Goal: Task Accomplishment & Management: Complete application form

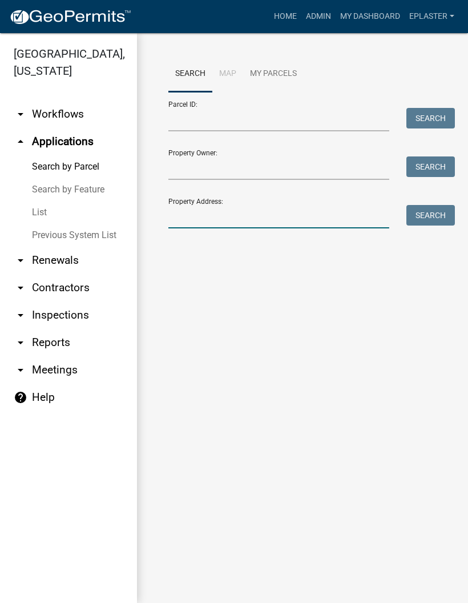
click at [233, 216] on input "Property Address:" at bounding box center [278, 216] width 221 height 23
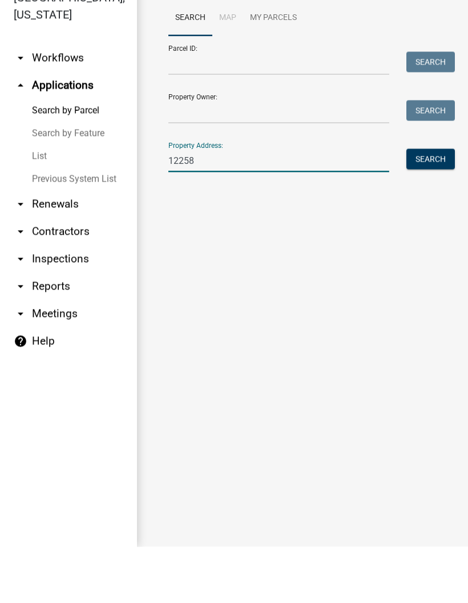
type input "12258"
click at [436, 205] on button "Search" at bounding box center [431, 215] width 49 height 21
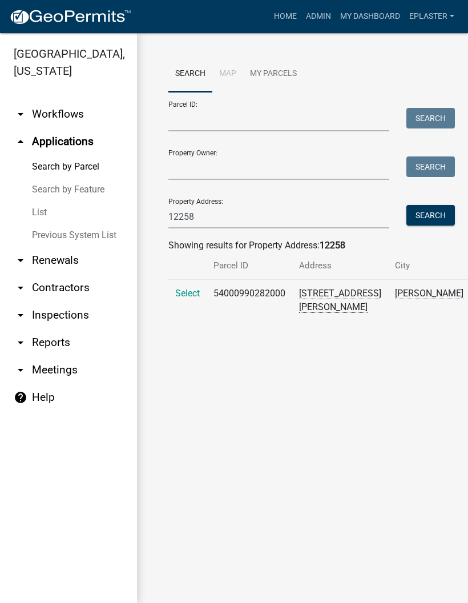
click at [184, 299] on span "Select" at bounding box center [187, 293] width 25 height 11
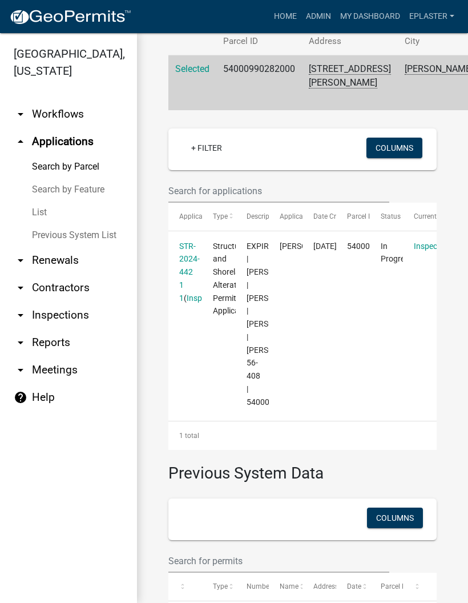
scroll to position [226, 0]
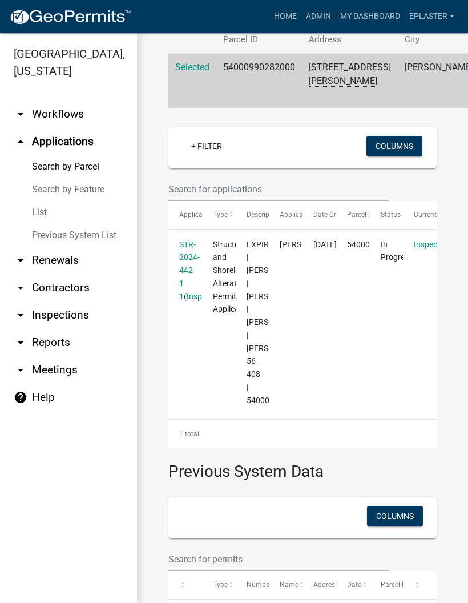
click at [203, 283] on datatable-body-cell "Structure and Shoreland Alteration Permit Application" at bounding box center [219, 323] width 34 height 186
click at [196, 286] on link "STR-2024-442 1 1" at bounding box center [189, 270] width 21 height 61
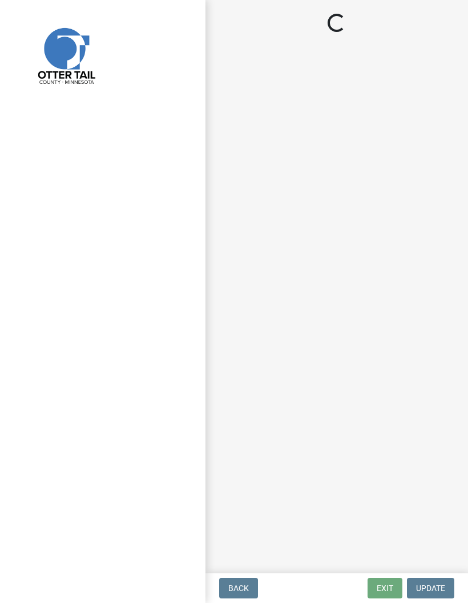
select select "710d5f49-2663-4e73-9718-d0c4e189f5ed"
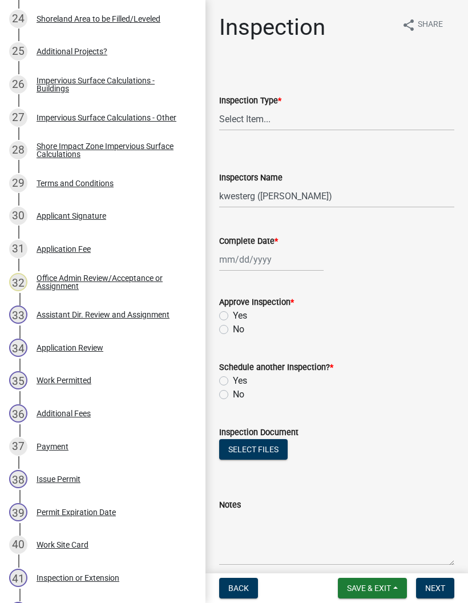
scroll to position [1048, 0]
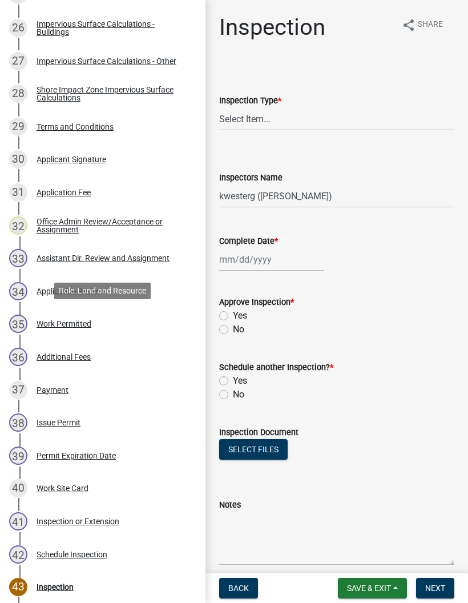
click at [148, 319] on div "35 Work Permitted" at bounding box center [98, 324] width 178 height 18
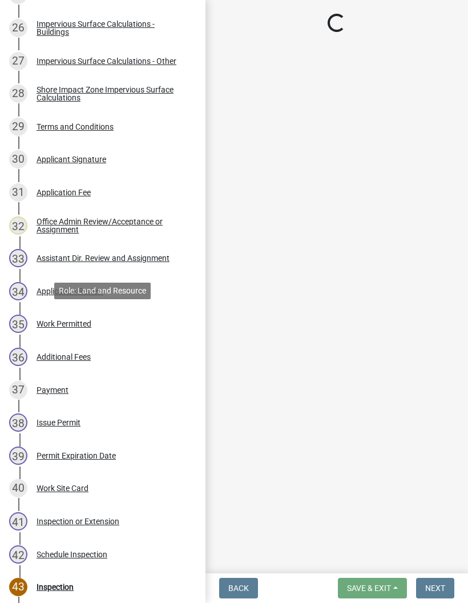
select select "f6a741f6-6d10-4601-9562-2e8ce244b7e0"
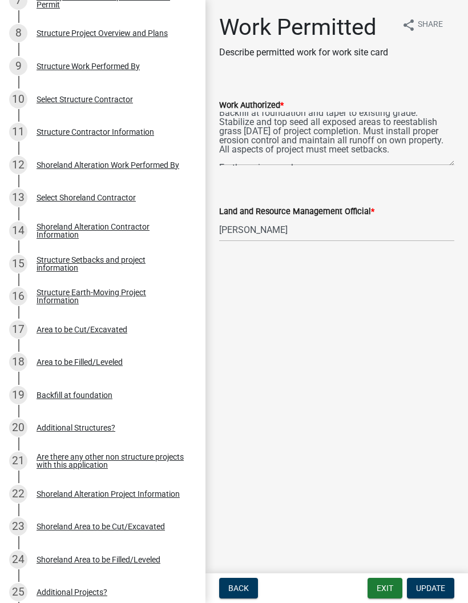
scroll to position [449, 0]
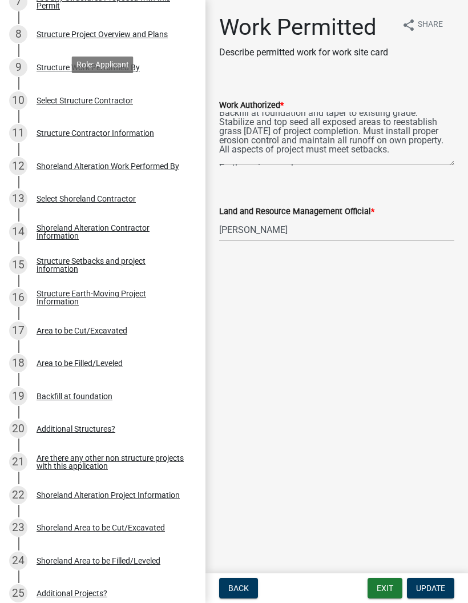
click at [158, 30] on div "Structure Project Overview and Plans" at bounding box center [102, 34] width 131 height 8
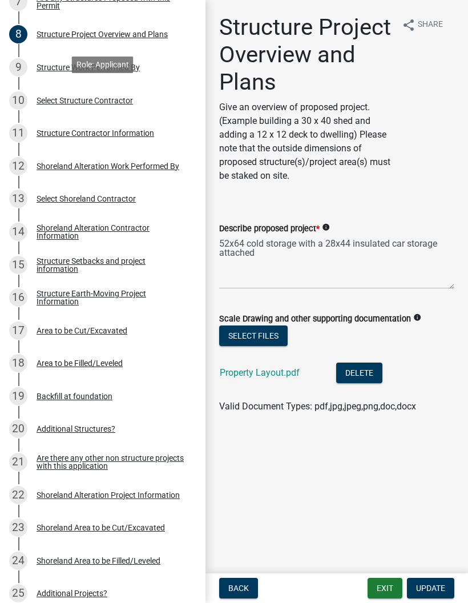
click at [288, 376] on link "Property Layout.pdf" at bounding box center [260, 372] width 80 height 11
click at [164, 226] on div "Shoreland Alteration Contractor Information" at bounding box center [112, 232] width 151 height 16
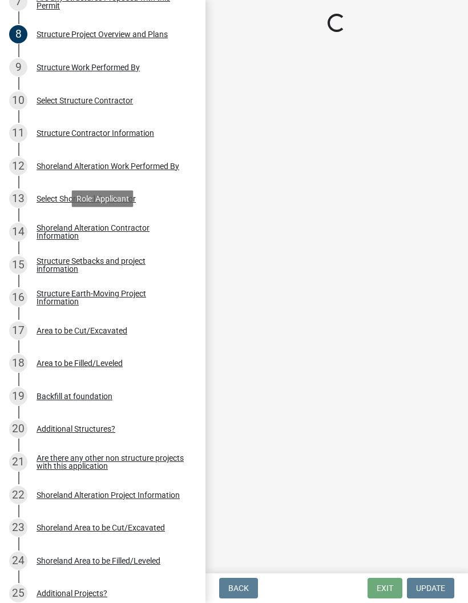
click at [168, 267] on div "Structure Setbacks and project information" at bounding box center [112, 265] width 151 height 16
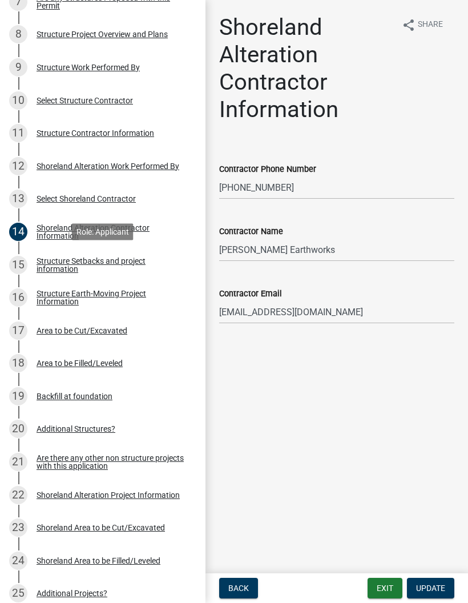
select select "25a02ecf-16f8-4dec-ac47-822d39ad9576"
select select "c185e313-3403-4239-bd61-bb563c58a77a"
select select "e560a688-e561-477d-b756-2b3ad714d8bd"
select select "b13ed3f6-1f73-490c-b6b9-92dfa0212ca3"
select select "e80e3e2c-e9d0-4b64-95b5-c0b12854bba2"
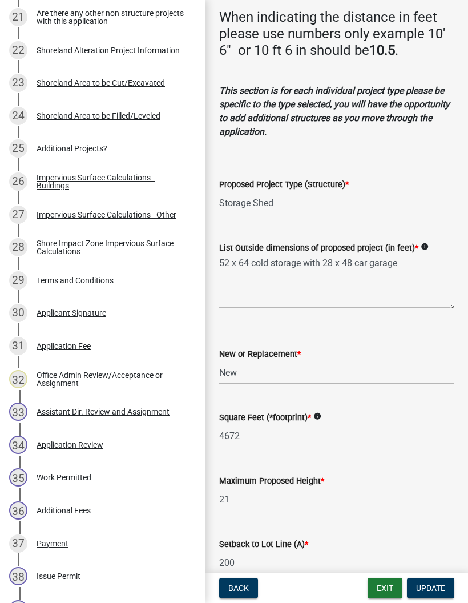
scroll to position [894, 0]
